Goal: Check status: Check status

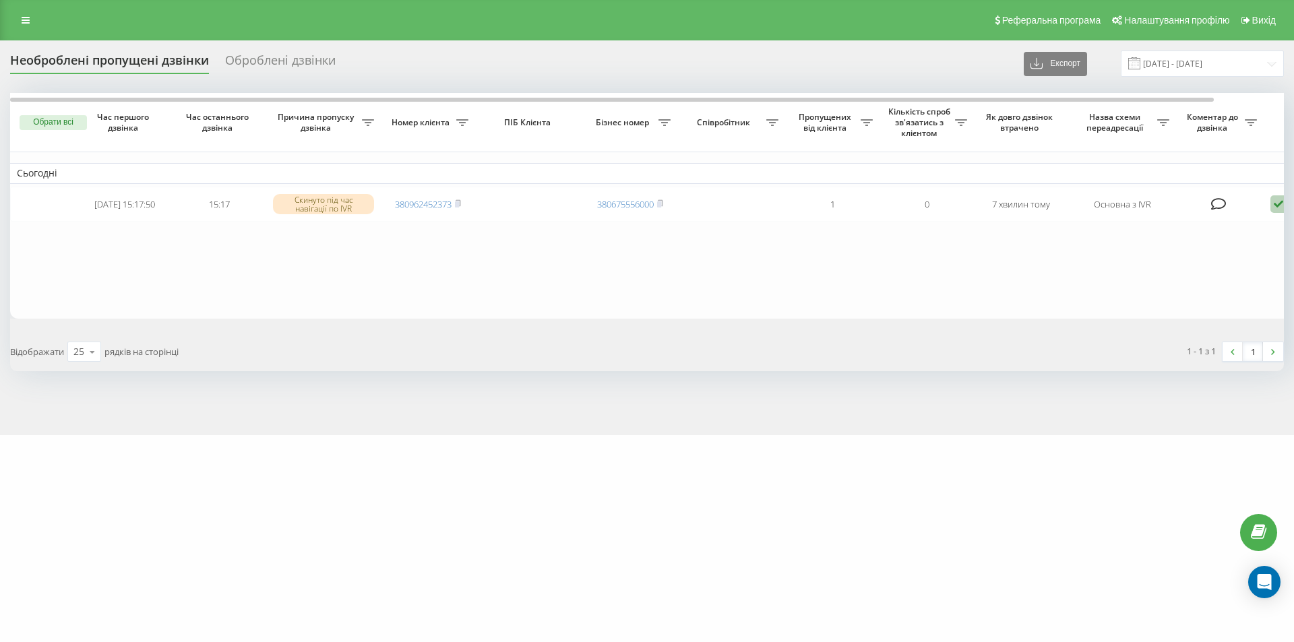
click at [115, 259] on table "Сьогодні [DATE] 15:17:50 15:17 Скинуто під час навігації по IVR 380962452373 38…" at bounding box center [684, 206] width 1348 height 226
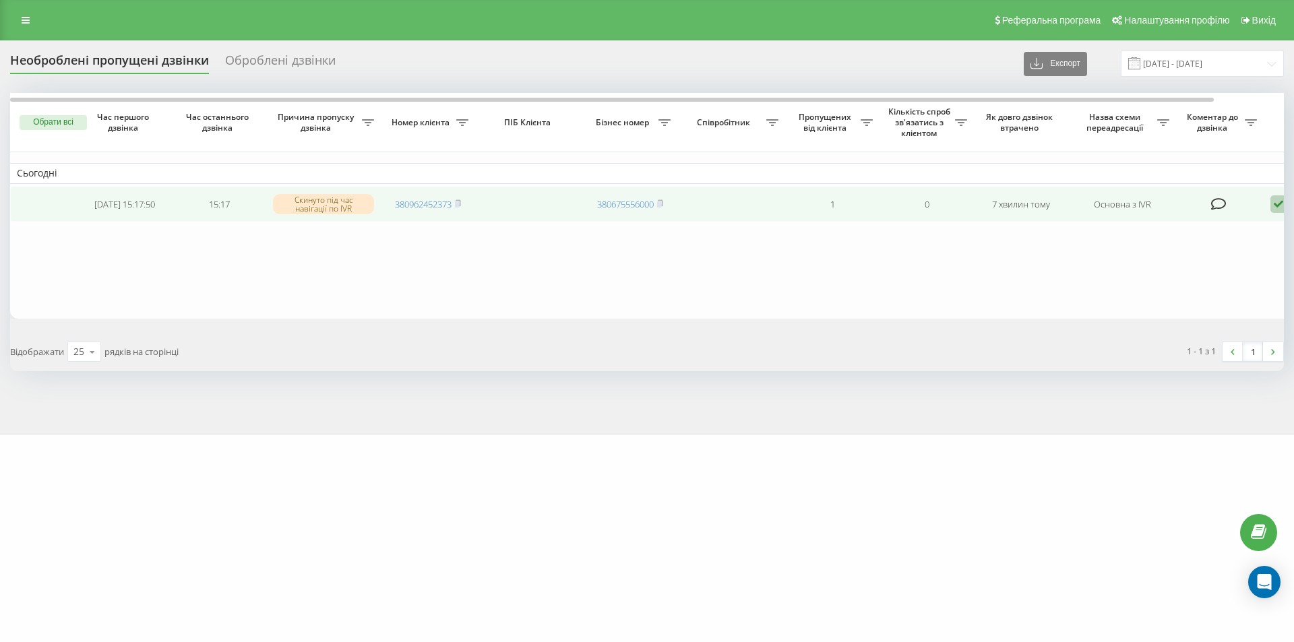
click at [1281, 205] on icon at bounding box center [1278, 204] width 16 height 18
click at [1171, 224] on span "Не вдалося зв'язатися" at bounding box center [1157, 225] width 103 height 13
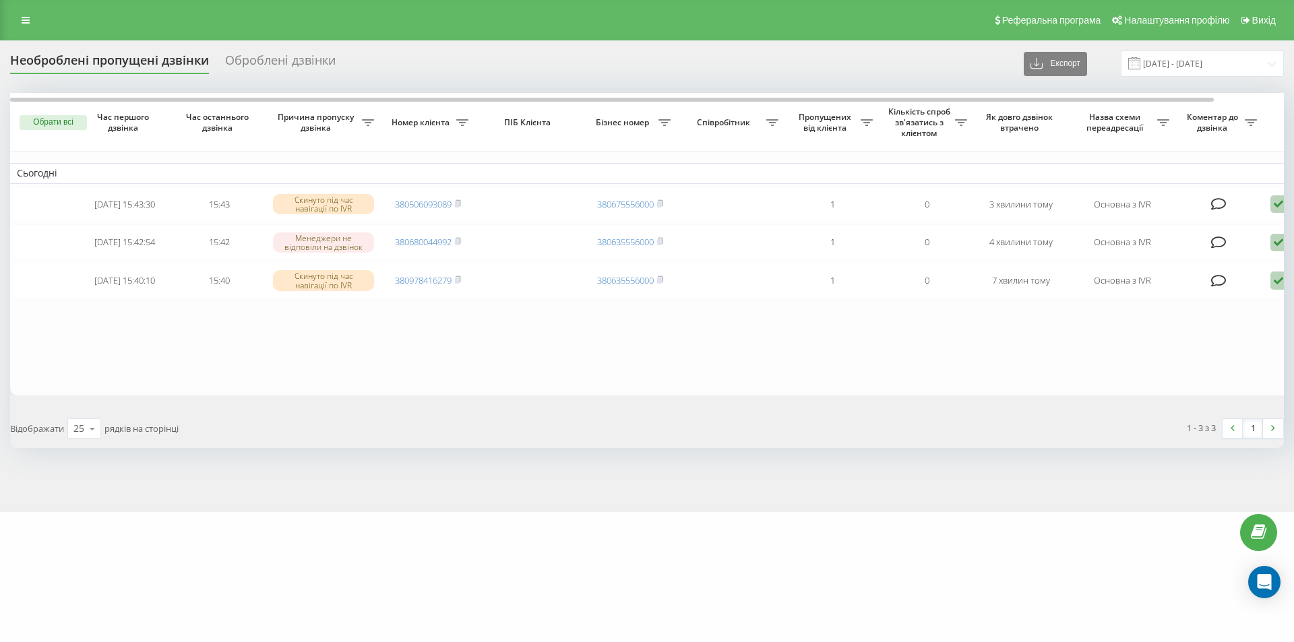
click at [932, 592] on div "[DOMAIN_NAME] Проекти [DOMAIN_NAME] Дашборд Центр звернень Журнал дзвінків Журн…" at bounding box center [647, 321] width 1294 height 642
drag, startPoint x: 71, startPoint y: 363, endPoint x: 73, endPoint y: 348, distance: 14.4
click at [71, 358] on table "Сьогодні [DATE] 15:43:30 15:43 Скинуто під час навігації по IVR 380506093089 38…" at bounding box center [684, 244] width 1348 height 303
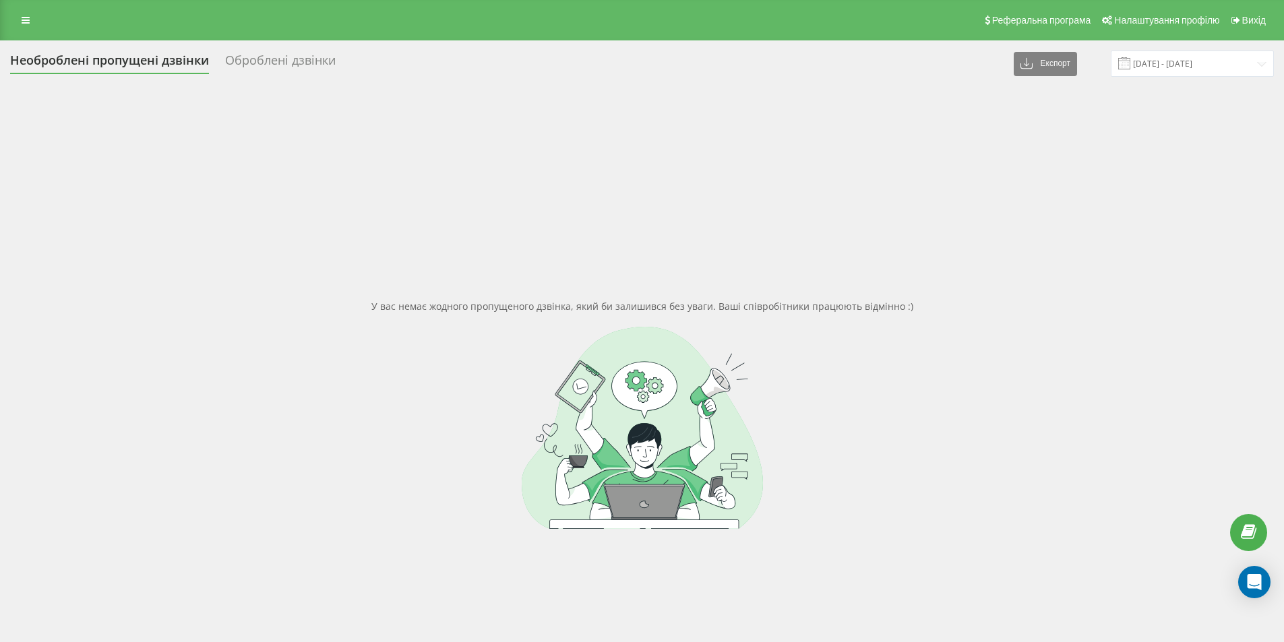
click at [75, 544] on div "У вас немає жодного пропущеного дзвінка, який би залишився без уваги. Ваші спів…" at bounding box center [642, 414] width 1264 height 642
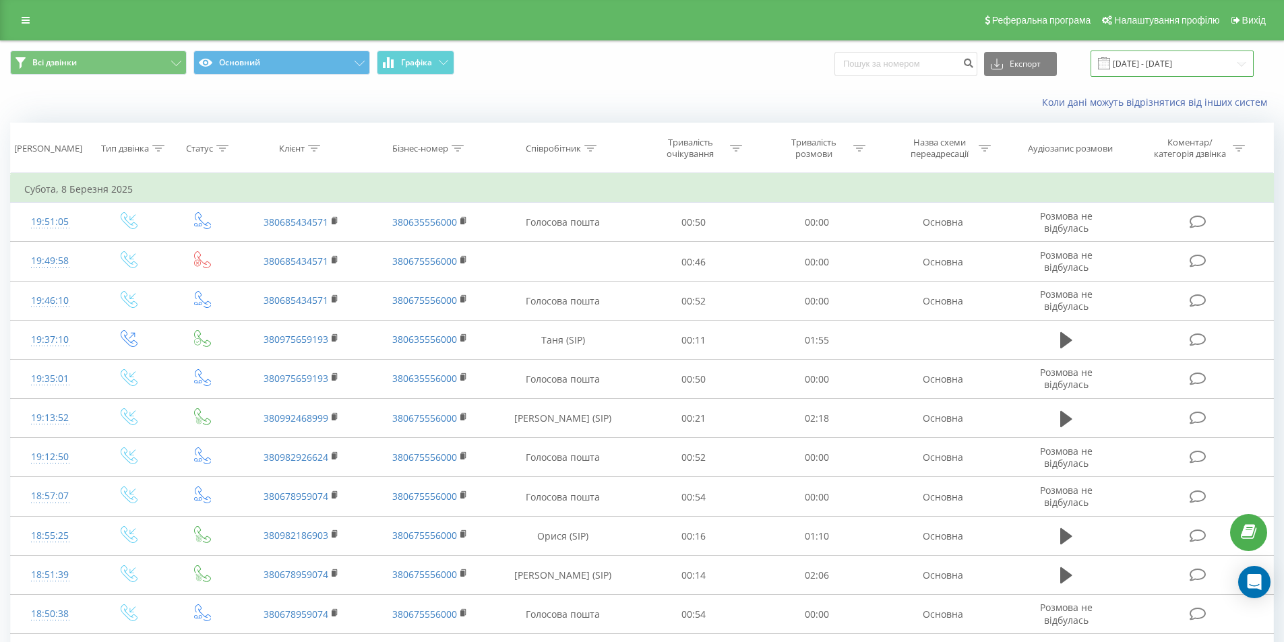
click at [1241, 66] on input "08.02.2025 - 08.03.2025" at bounding box center [1171, 64] width 163 height 26
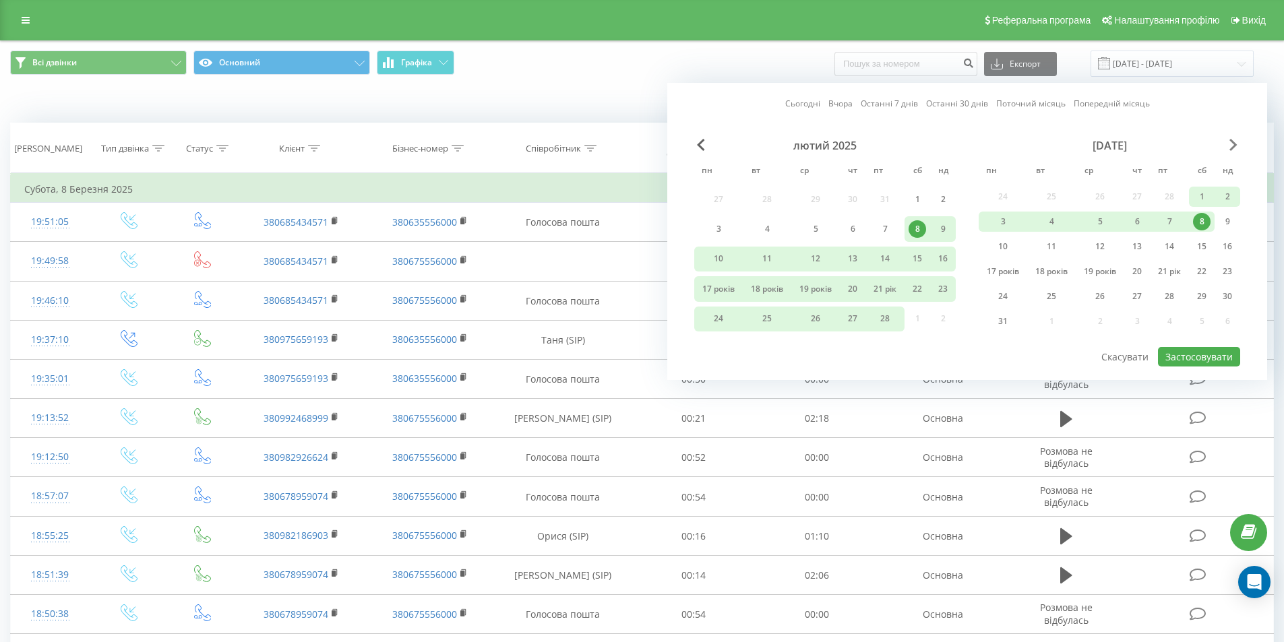
click at [1233, 143] on span "Наступний місяць" at bounding box center [1233, 145] width 8 height 12
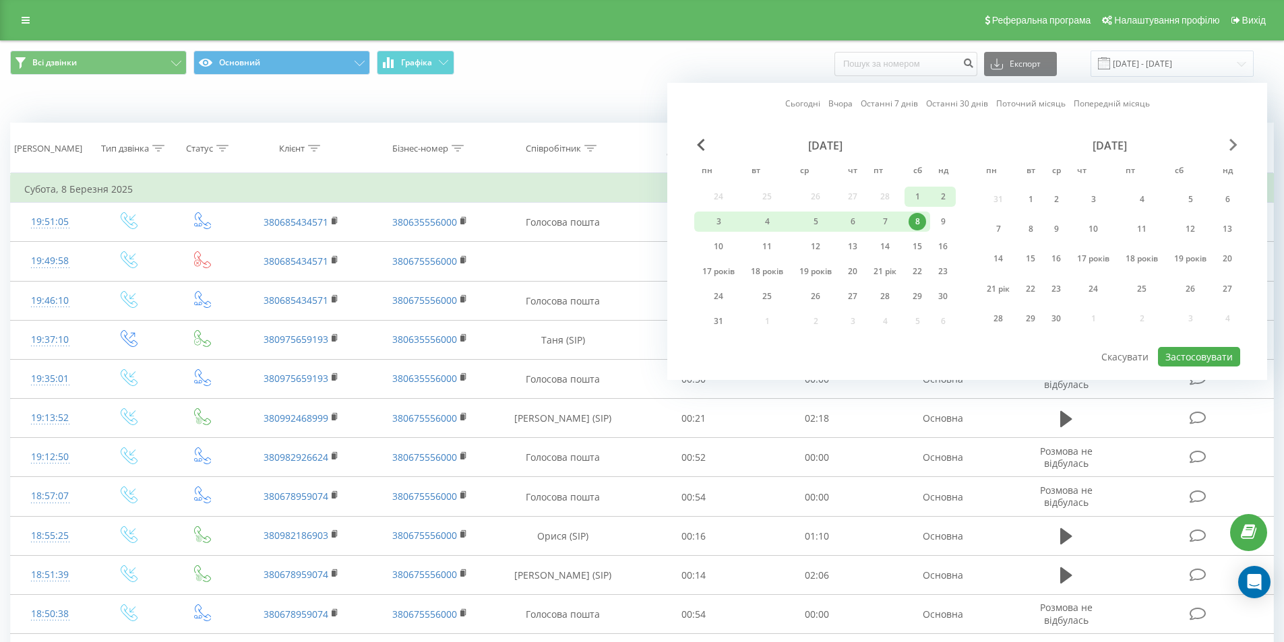
click at [1233, 142] on span "Наступний місяць" at bounding box center [1233, 145] width 8 height 12
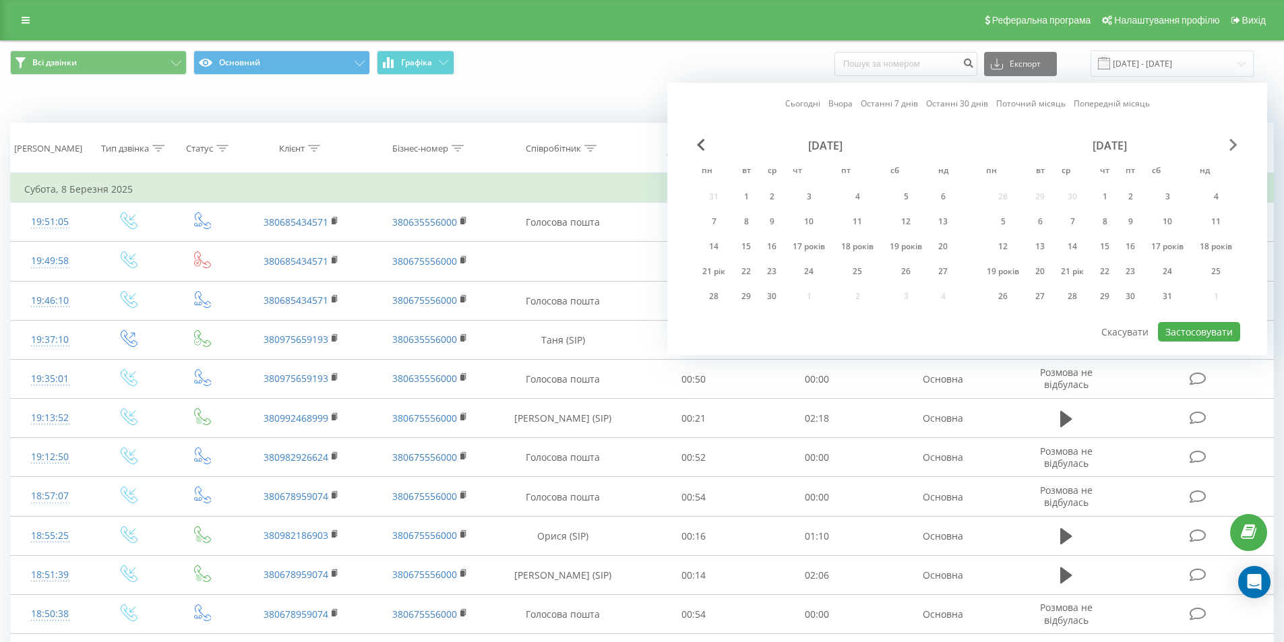
click at [1233, 142] on span "Наступний місяць" at bounding box center [1233, 145] width 8 height 12
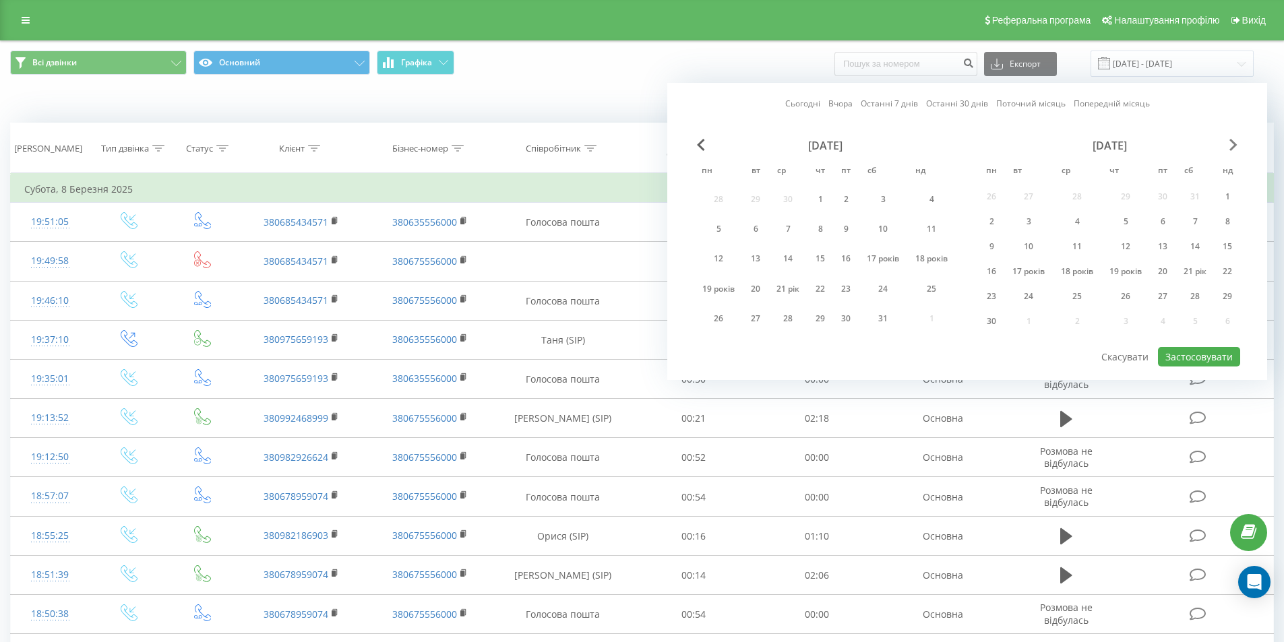
click at [1233, 142] on span "Наступний місяць" at bounding box center [1233, 145] width 8 height 12
click at [1237, 144] on div "липень 2025 року" at bounding box center [1108, 145] width 261 height 13
click at [1231, 145] on span "Наступний місяць" at bounding box center [1233, 145] width 8 height 12
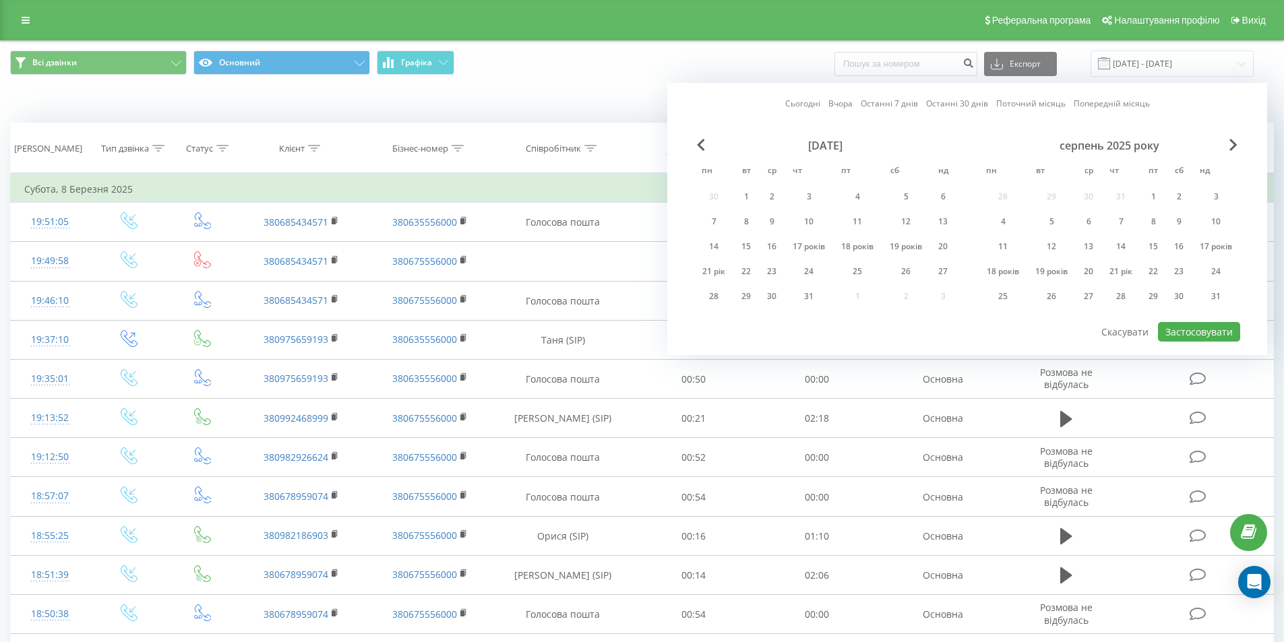
click at [1228, 146] on div "серпень 2025 року" at bounding box center [1108, 145] width 261 height 13
click at [1233, 143] on span "Наступний місяць" at bounding box center [1233, 145] width 8 height 12
click at [995, 270] on div "22" at bounding box center [991, 272] width 18 height 18
click at [1186, 330] on font "Застосовувати" at bounding box center [1198, 331] width 67 height 13
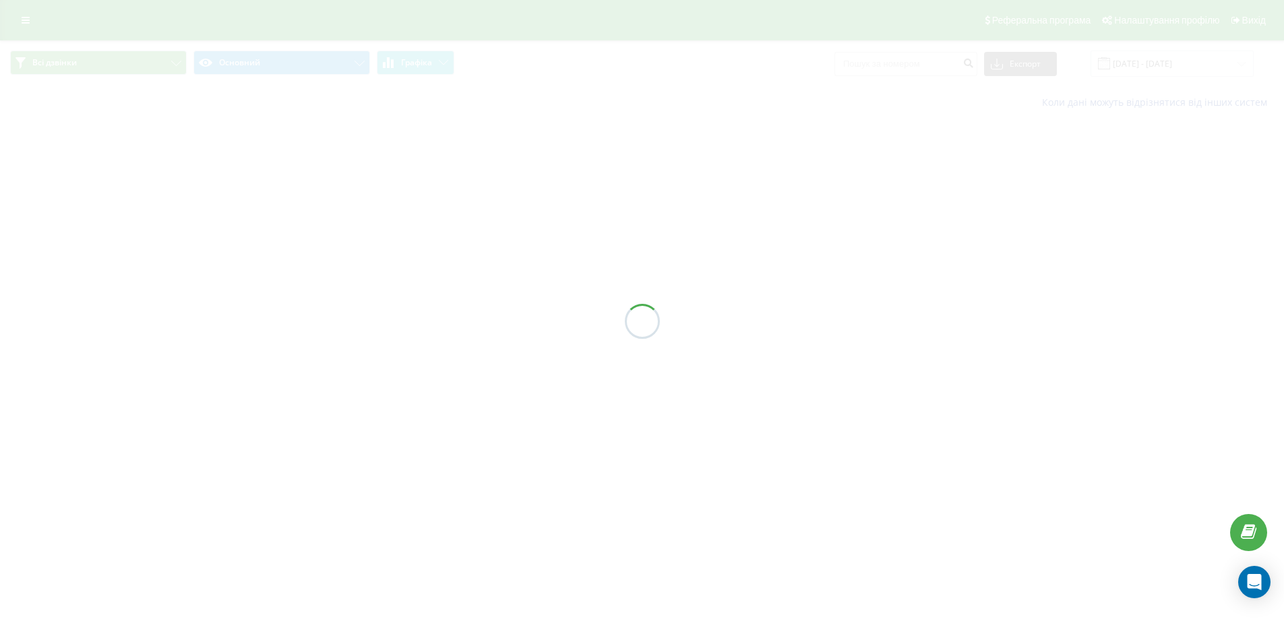
type input "[DATE] - [DATE]"
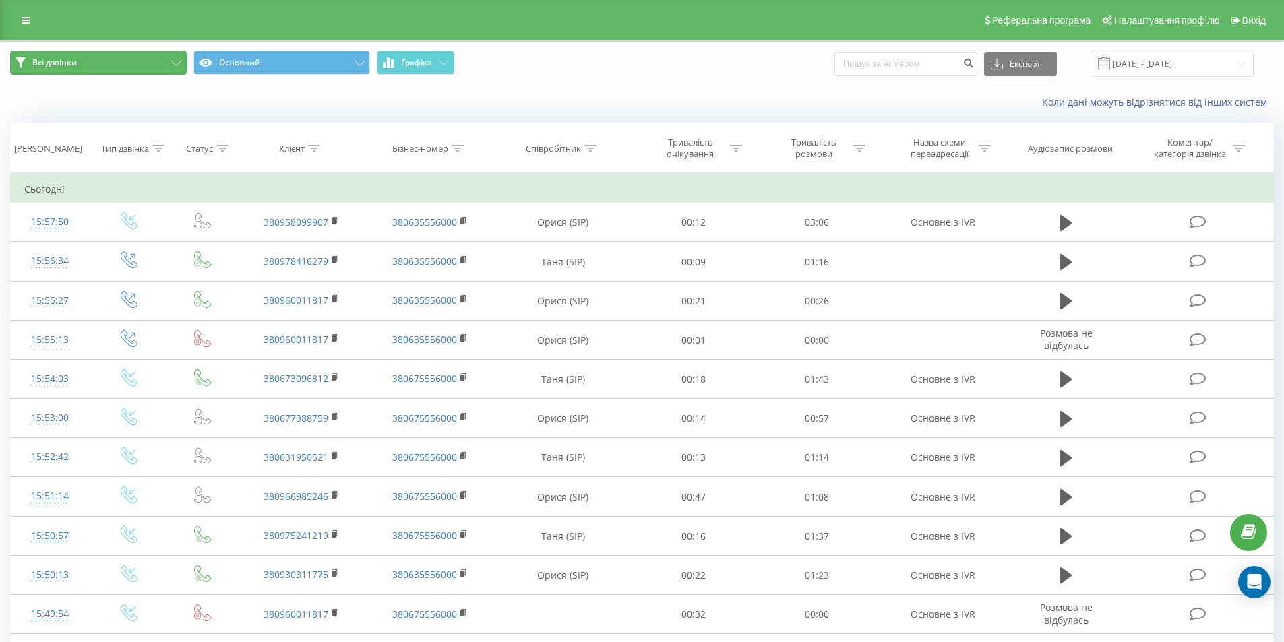
click at [102, 63] on button "Всі дзвінки" at bounding box center [98, 63] width 177 height 24
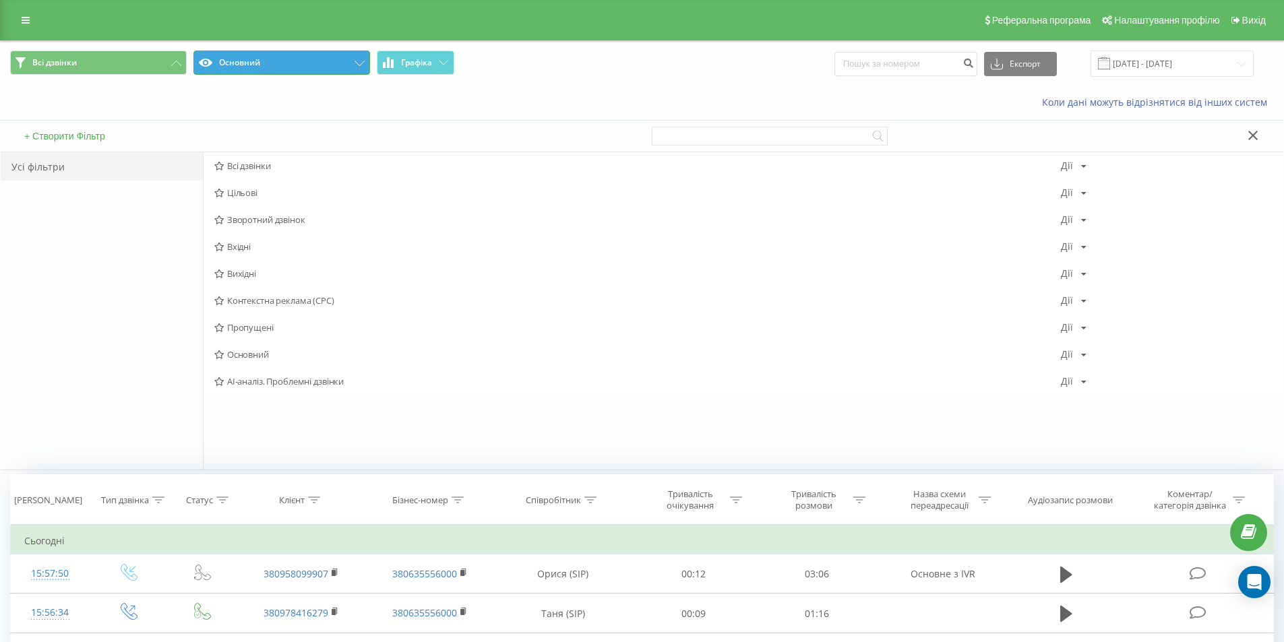
click at [250, 53] on button "Основний" at bounding box center [281, 63] width 177 height 24
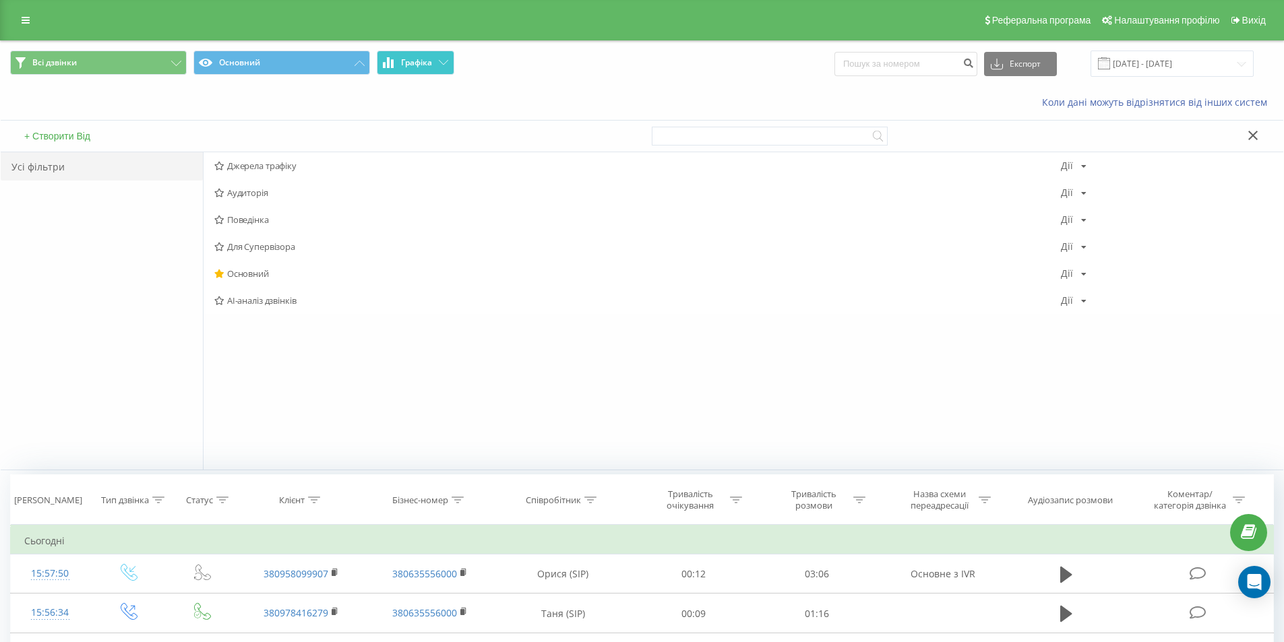
click at [431, 60] on font "Графіка" at bounding box center [416, 62] width 31 height 11
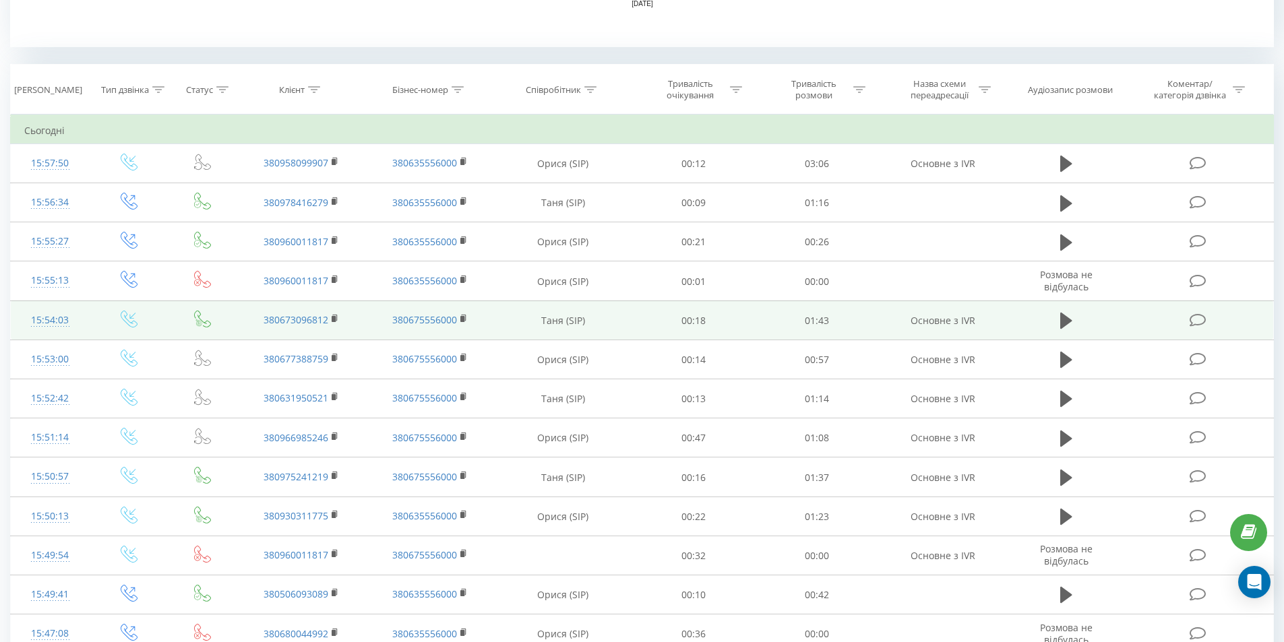
scroll to position [876, 0]
